Goal: Navigation & Orientation: Find specific page/section

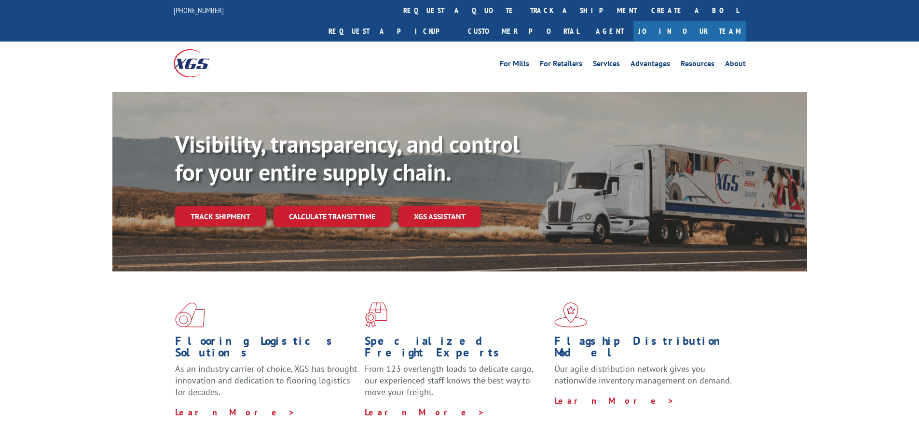
scroll to position [1483, 0]
click at [688, 60] on link "Resources" at bounding box center [698, 65] width 34 height 11
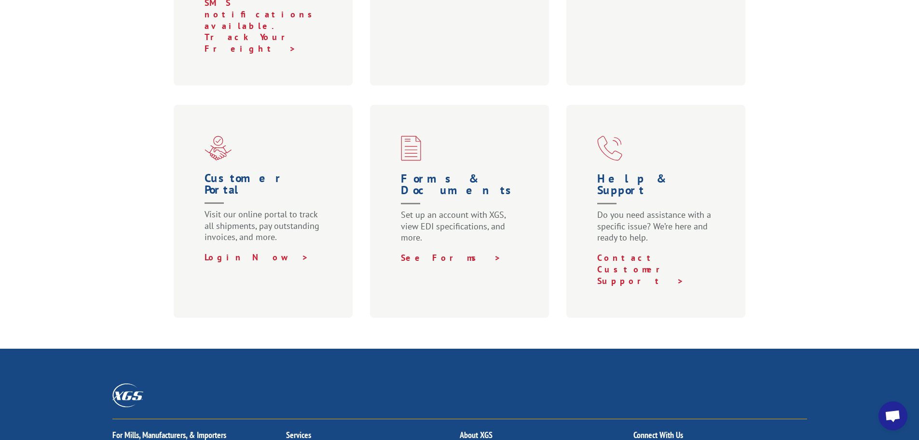
scroll to position [622, 0]
